Goal: Navigation & Orientation: Find specific page/section

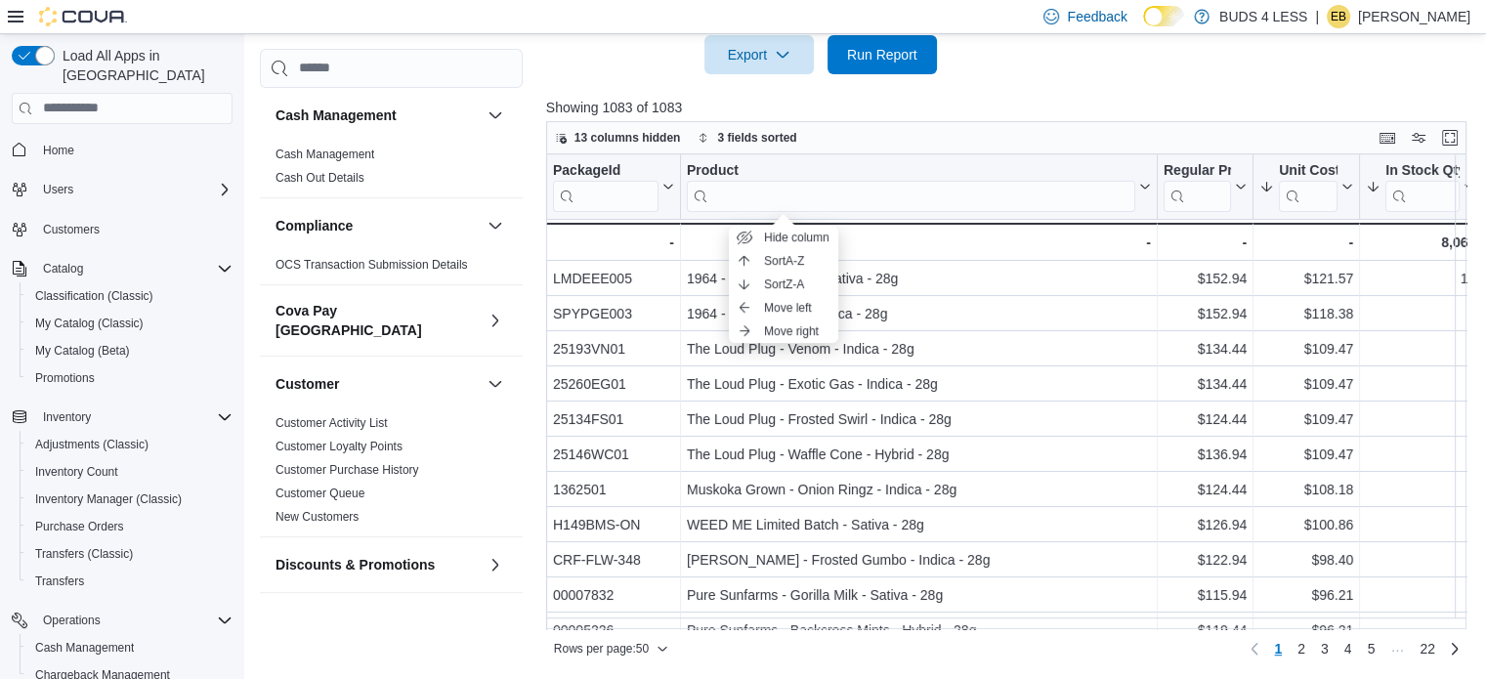
scroll to position [0, 135]
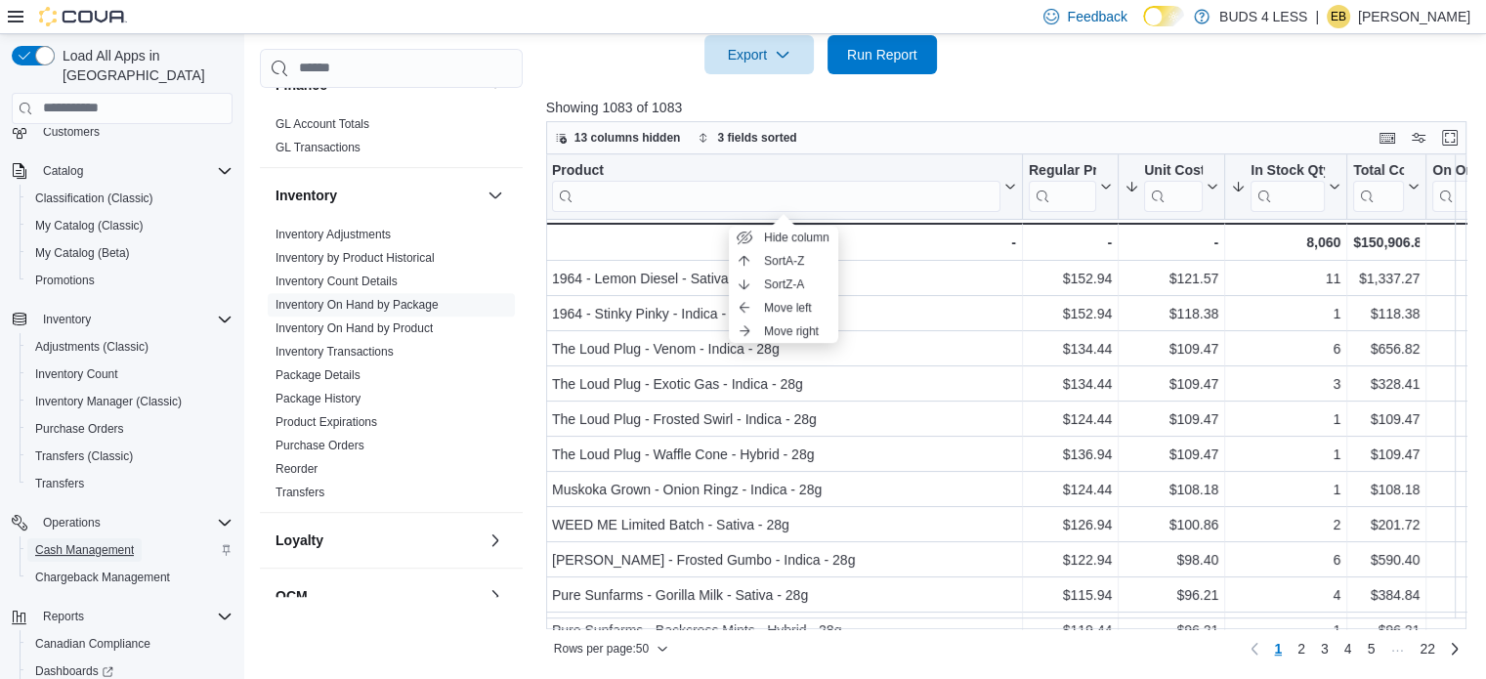
click at [101, 542] on span "Cash Management" at bounding box center [84, 550] width 99 height 16
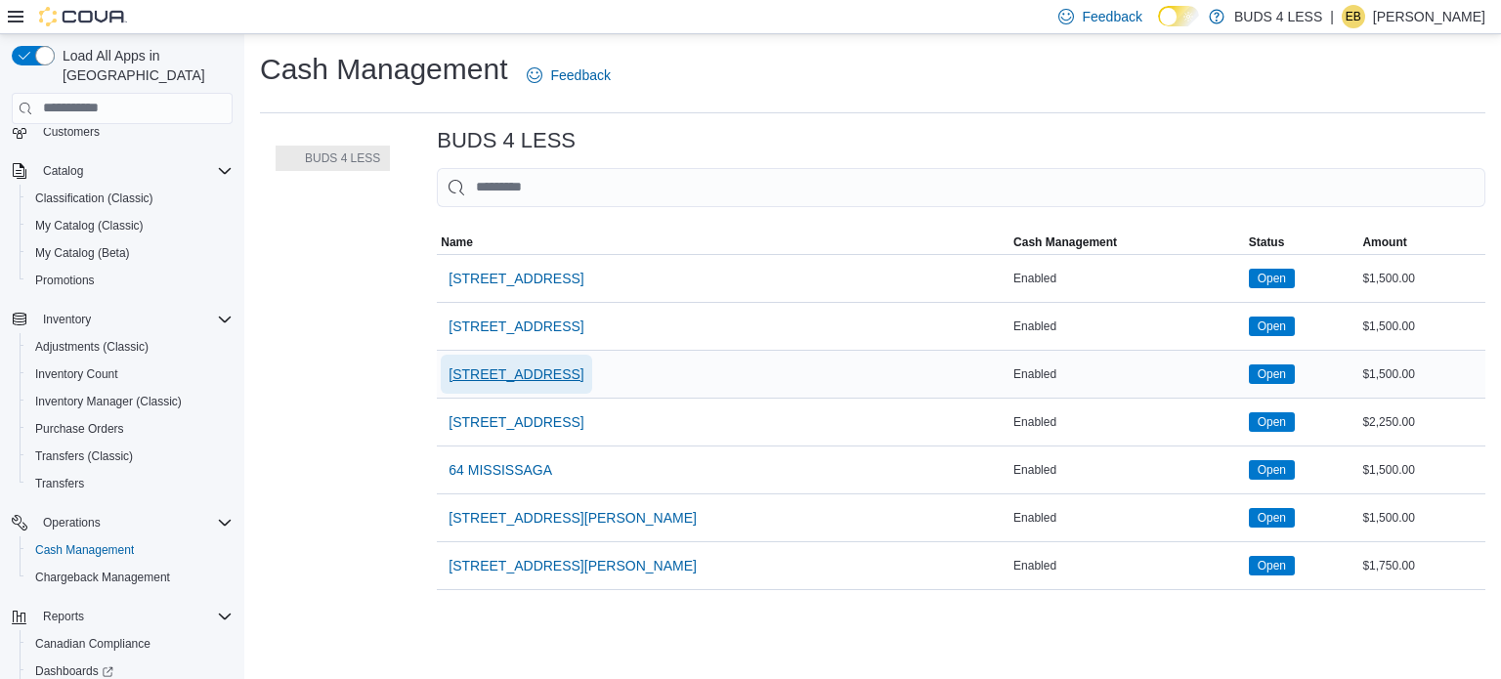
click at [506, 370] on span "[STREET_ADDRESS]" at bounding box center [516, 374] width 135 height 20
